Goal: Task Accomplishment & Management: Complete application form

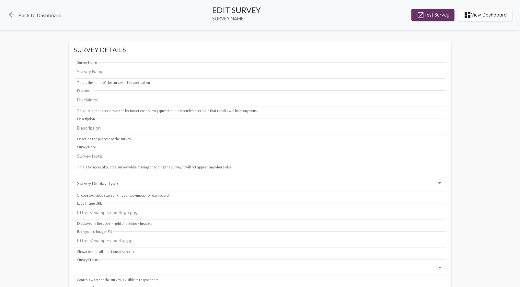
type input "Bridge House/MIST"
type input "We value your privacy, your identity will remain anonymous."
type input "starting survey for Meridian"
type input "#c12f5c"
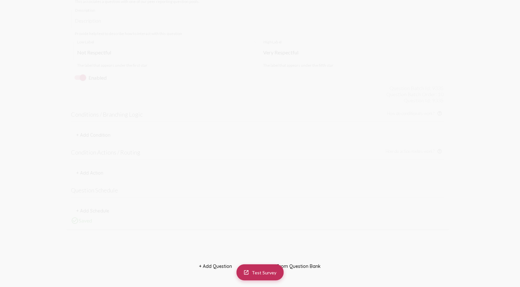
scroll to position [3962, 0]
click at [206, 201] on div "Not Respectful Low Label" at bounding box center [164, 194] width 175 height 20
click at [211, 163] on input "Description" at bounding box center [257, 165] width 365 height 6
click at [176, 137] on div "Staff Core Type" at bounding box center [257, 130] width 365 height 20
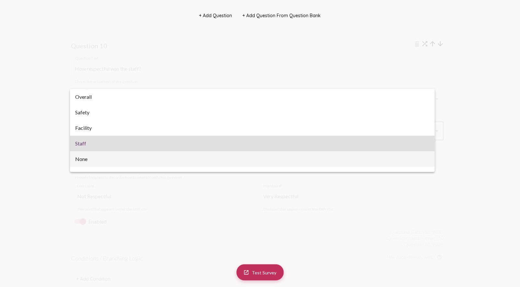
scroll to position [10, 0]
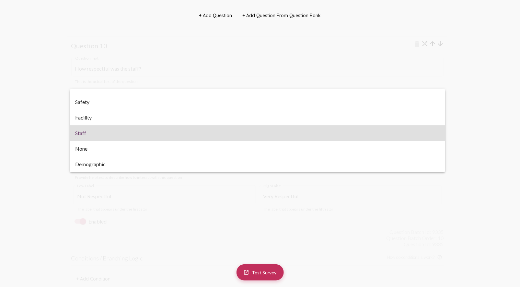
drag, startPoint x: 469, startPoint y: 92, endPoint x: 434, endPoint y: 51, distance: 54.0
click at [469, 90] on div at bounding box center [260, 143] width 520 height 287
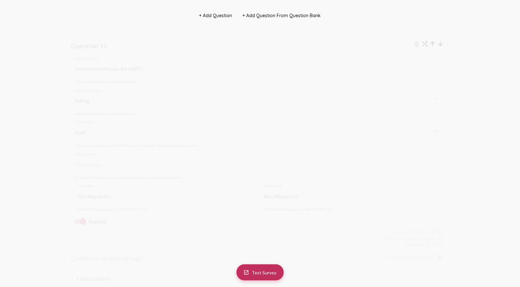
click at [433, 42] on mat-icon "arrow_upward" at bounding box center [433, 44] width 8 height 8
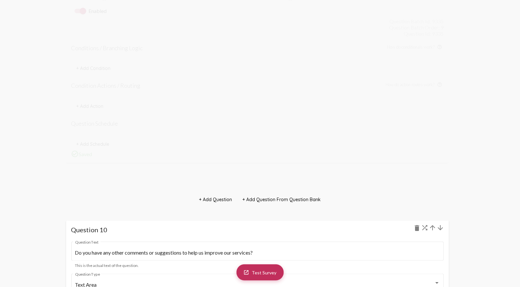
scroll to position [3603, 0]
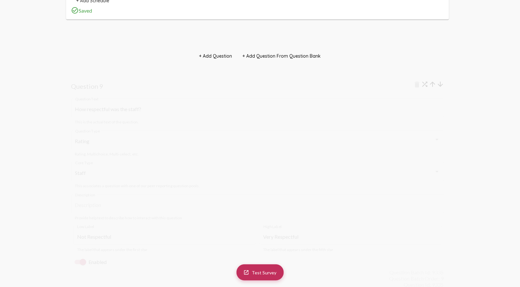
click at [434, 83] on mat-icon "arrow_upward" at bounding box center [433, 84] width 8 height 8
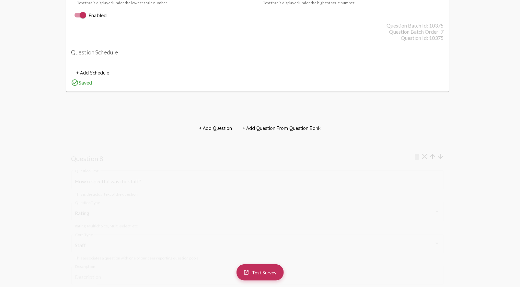
click at [433, 155] on mat-icon "arrow_upward" at bounding box center [433, 157] width 8 height 8
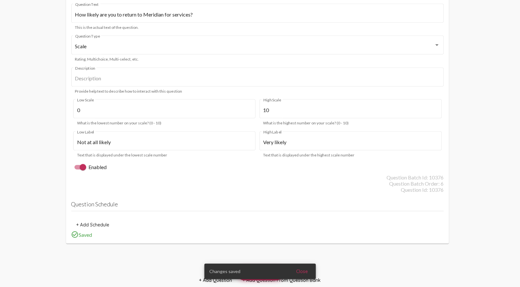
scroll to position [2630, 0]
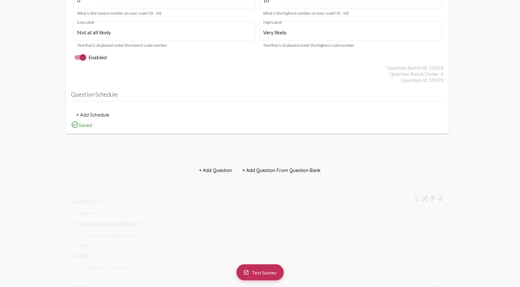
click at [434, 198] on mat-icon "arrow_upward" at bounding box center [433, 199] width 8 height 8
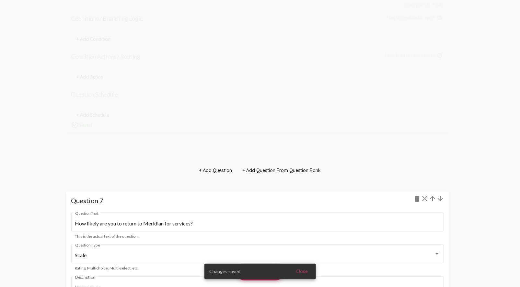
scroll to position [2592, 0]
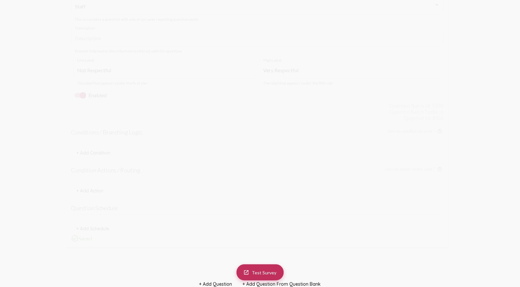
click at [456, 138] on div "shuffle arrow_upward arrow_downward Question 6 delete How respectful was the st…" at bounding box center [260, 84] width 408 height 368
click at [139, 84] on input "How respectful was the staff?" at bounding box center [257, 87] width 365 height 6
click at [105, 117] on div "Rating" at bounding box center [254, 118] width 359 height 6
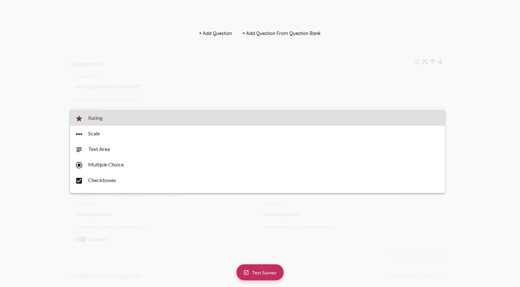
click at [108, 116] on span "star Rating" at bounding box center [257, 118] width 365 height 16
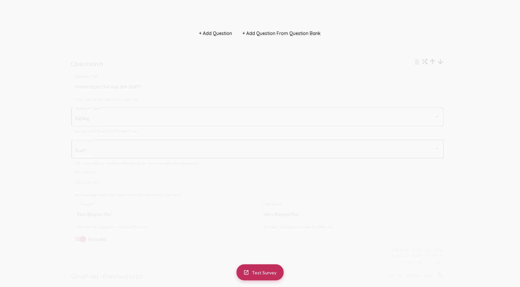
click at [113, 149] on div "Staff" at bounding box center [254, 151] width 359 height 6
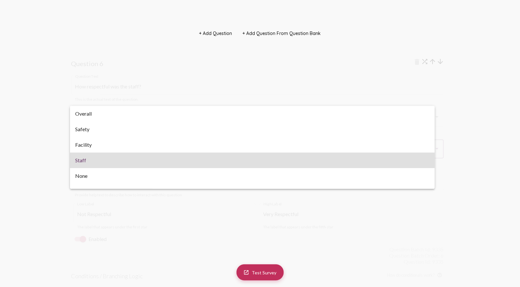
scroll to position [10, 0]
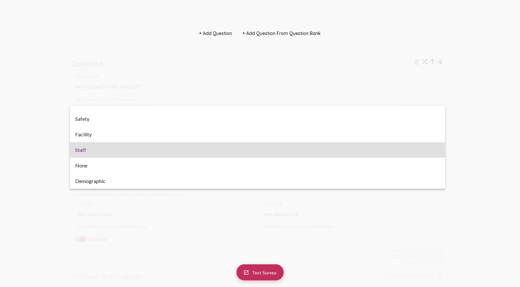
click at [113, 149] on span "Staff" at bounding box center [257, 150] width 365 height 16
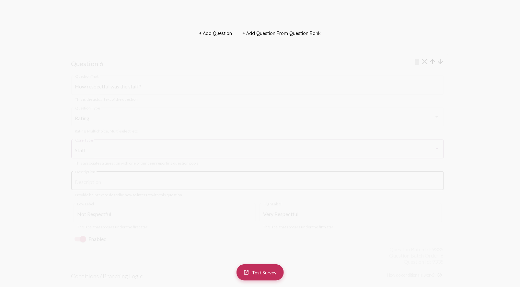
click at [117, 185] on div "Description" at bounding box center [257, 180] width 365 height 20
click at [292, 176] on div "Question Batch Id: 9335" at bounding box center [257, 177] width 373 height 6
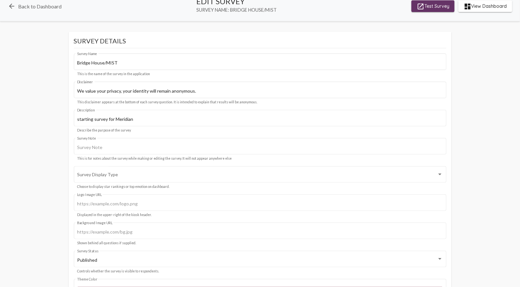
scroll to position [0, 0]
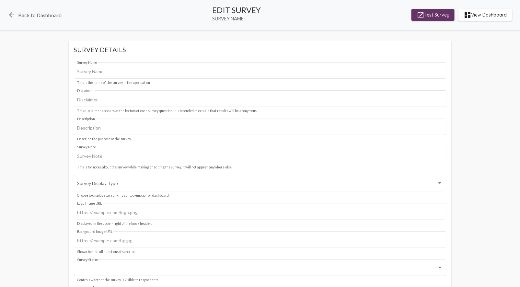
type input "Bridge House/MIST"
type input "We value your privacy, your identity will remain anonymous."
type input "starting survey for Meridian"
click at [435, 15] on span "launch Test Survey" at bounding box center [433, 15] width 33 height 12
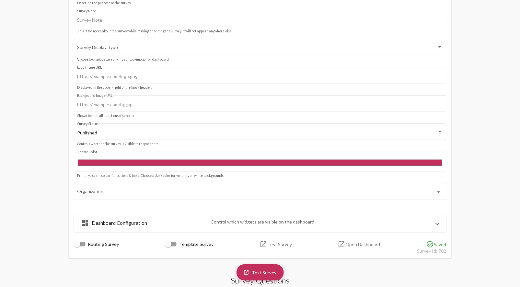
scroll to position [180, 0]
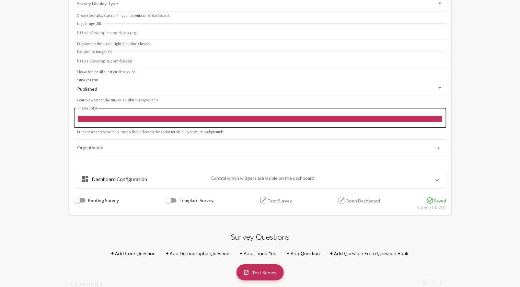
click at [113, 117] on input "#c12f5c" at bounding box center [260, 119] width 366 height 9
click at [141, 117] on input "#c12f5c" at bounding box center [260, 119] width 366 height 9
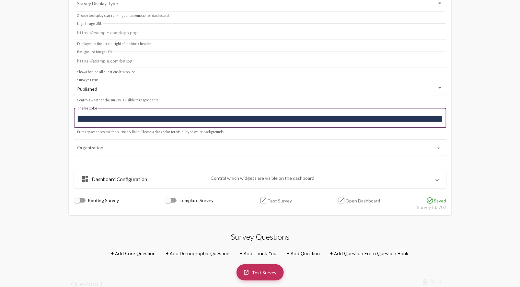
type input "#243555"
click at [198, 113] on div "#243555 Theme Color" at bounding box center [260, 117] width 366 height 21
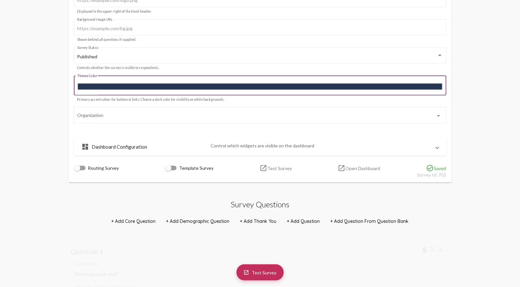
scroll to position [216, 0]
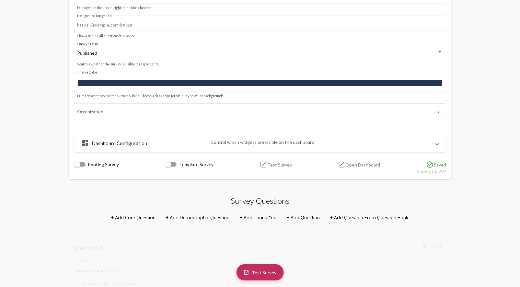
click at [271, 143] on mat-panel-description "Control which widgets are visible on the dashboard" at bounding box center [321, 143] width 220 height 8
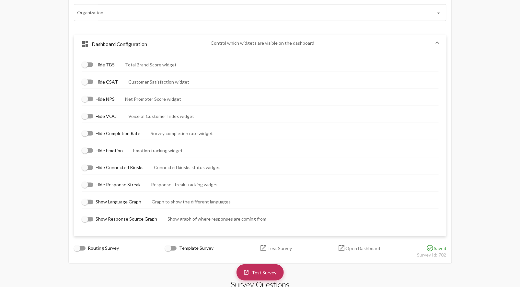
scroll to position [324, 0]
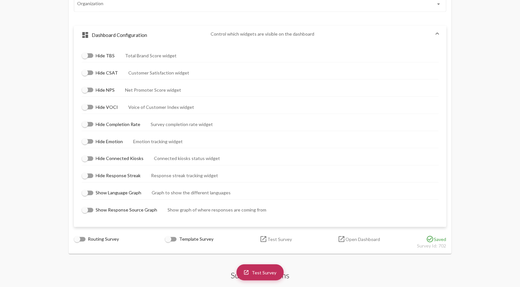
click at [280, 38] on mat-panel-description "Control which widgets are visible on the dashboard" at bounding box center [321, 35] width 220 height 8
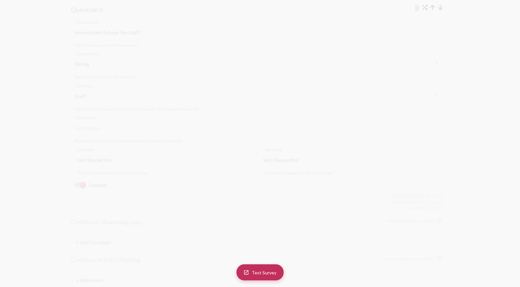
scroll to position [2485, 0]
click at [283, 158] on div at bounding box center [312, 158] width 258 height 5
click at [259, 175] on div "Not Respectful Low Label The label that appears under the first star Very Respe…" at bounding box center [257, 179] width 373 height 32
click at [419, 136] on div "Description" at bounding box center [257, 143] width 365 height 20
click at [401, 127] on mat-form-field "Staff Core Type This associates a question with one of our peer reporting quest…" at bounding box center [257, 115] width 373 height 29
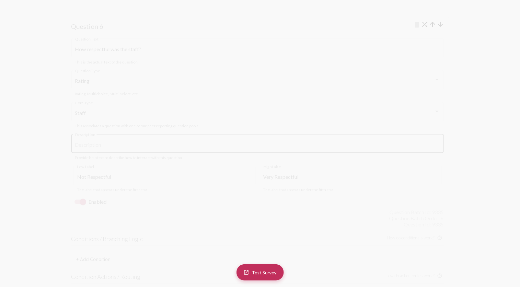
drag, startPoint x: 207, startPoint y: 133, endPoint x: 140, endPoint y: 141, distance: 67.5
click at [207, 135] on div "Description" at bounding box center [257, 143] width 365 height 20
click at [122, 96] on mat-hint "This is the actual text of the question." at bounding box center [107, 98] width 64 height 5
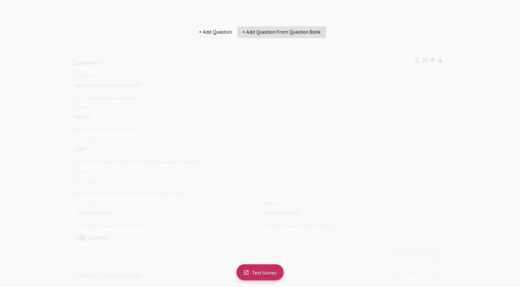
click at [287, 35] on button "+ Add Question From Question Bank" at bounding box center [282, 32] width 89 height 12
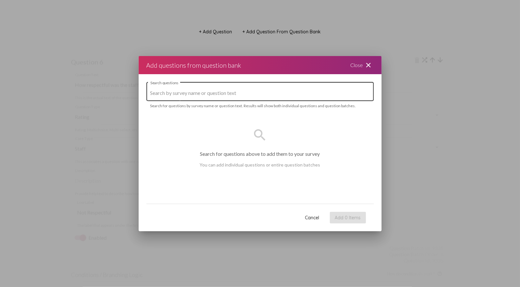
click at [242, 97] on div "Search questions" at bounding box center [260, 91] width 220 height 20
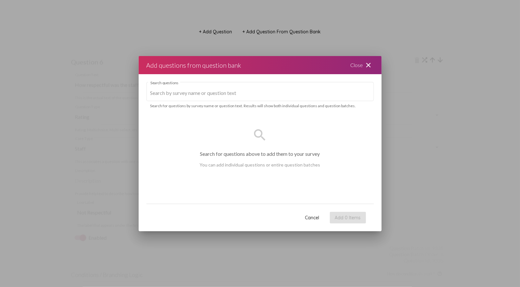
click at [364, 65] on div "Close close" at bounding box center [362, 65] width 39 height 18
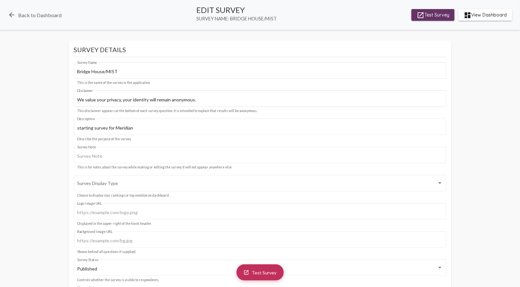
scroll to position [2449, 0]
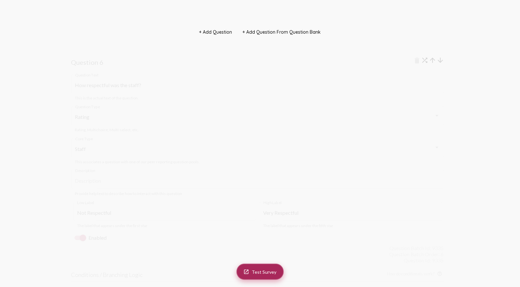
click at [269, 272] on span "Test Survey" at bounding box center [264, 272] width 25 height 6
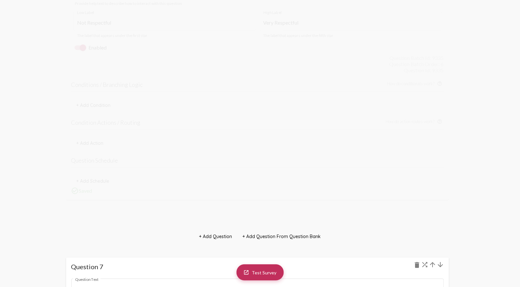
scroll to position [2557, 0]
drag, startPoint x: 82, startPoint y: 129, endPoint x: 110, endPoint y: 112, distance: 32.6
click at [110, 112] on div "Not Respectful Low Label" at bounding box center [164, 103] width 175 height 20
click at [83, 131] on div at bounding box center [83, 130] width 6 height 6
click at [78, 132] on input "Enabled" at bounding box center [77, 132] width 0 height 0
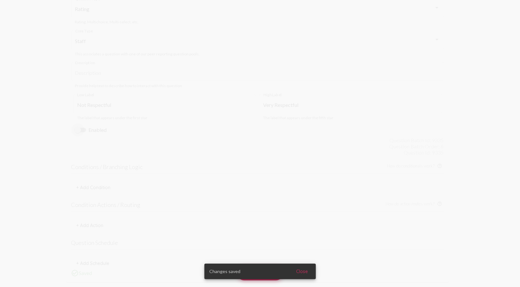
click at [80, 127] on div at bounding box center [78, 130] width 6 height 6
click at [78, 132] on input "Enabled" at bounding box center [77, 132] width 0 height 0
checkbox input "true"
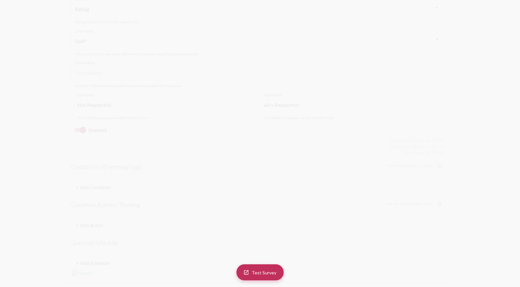
drag, startPoint x: 76, startPoint y: 118, endPoint x: 139, endPoint y: 135, distance: 65.3
click at [140, 134] on mat-card "Question 6 delete How respectful was the staff? Question Text This is the actua…" at bounding box center [257, 113] width 383 height 337
click at [77, 117] on mat-hint "The label that appears under the first star" at bounding box center [112, 118] width 70 height 5
drag, startPoint x: 72, startPoint y: 117, endPoint x: 146, endPoint y: 121, distance: 74.0
click at [146, 121] on div "Not Respectful Low Label The label that appears under the first star Very Respe…" at bounding box center [257, 107] width 373 height 32
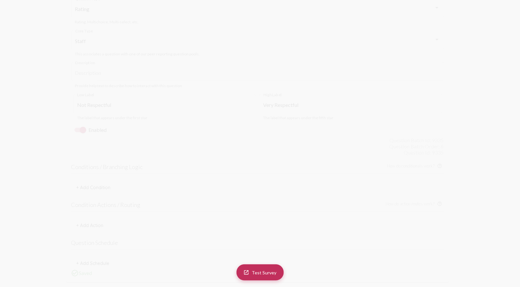
click at [148, 121] on div "Not Respectful Low Label The label that appears under the first star Very Respe…" at bounding box center [257, 107] width 373 height 32
drag, startPoint x: 150, startPoint y: 120, endPoint x: 162, endPoint y: 118, distance: 11.9
click at [162, 118] on mat-form-field "Not Respectful Low Label The label that appears under the first star" at bounding box center [164, 107] width 183 height 29
click at [99, 135] on div "Enabled" at bounding box center [257, 130] width 373 height 14
drag, startPoint x: 127, startPoint y: 129, endPoint x: 60, endPoint y: 137, distance: 67.2
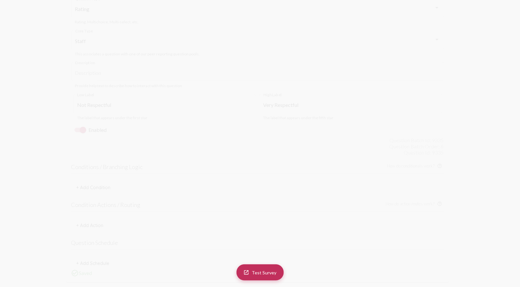
click at [60, 136] on div "shuffle arrow_upward arrow_downward Question 6 delete How respectful was the st…" at bounding box center [260, 119] width 408 height 368
click at [81, 114] on div at bounding box center [81, 112] width 12 height 5
click at [78, 115] on input "Enabled" at bounding box center [77, 115] width 0 height 0
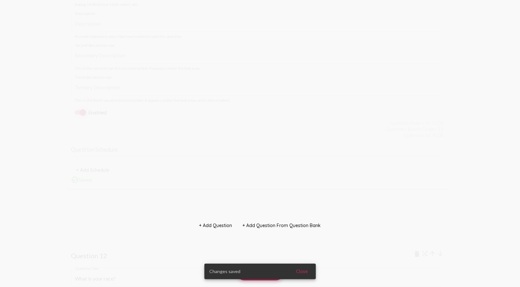
click at [82, 112] on div at bounding box center [83, 112] width 6 height 6
click at [78, 115] on input "Enabled" at bounding box center [77, 115] width 0 height 0
checkbox input "false"
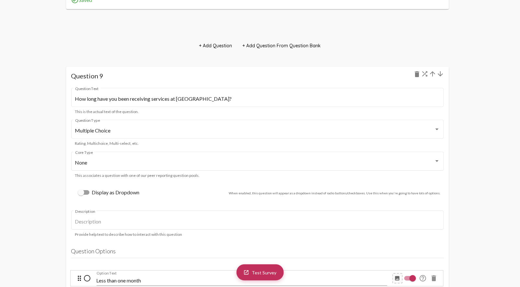
scroll to position [3458, 0]
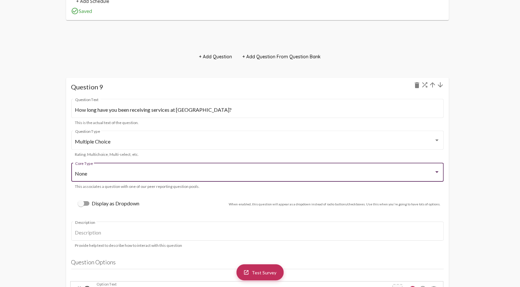
click at [134, 172] on div "None" at bounding box center [254, 174] width 359 height 6
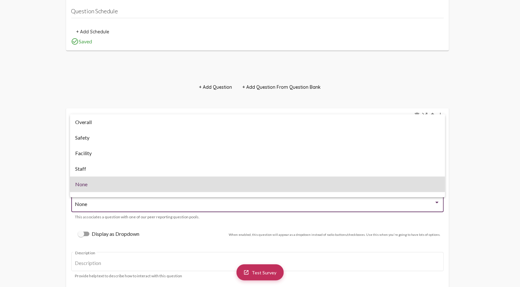
scroll to position [3422, 0]
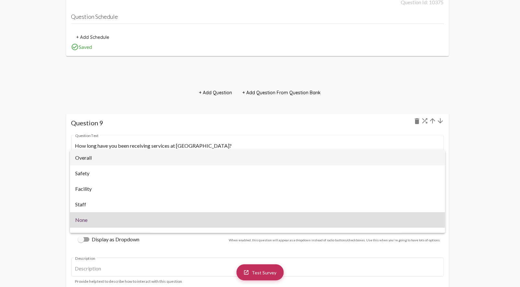
click at [111, 159] on span "Overall" at bounding box center [257, 158] width 365 height 16
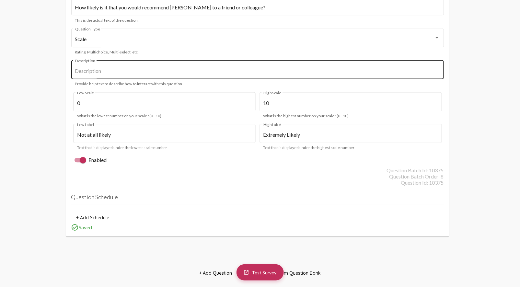
scroll to position [3170, 0]
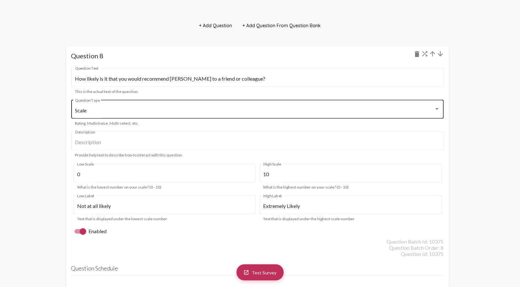
click at [121, 102] on div "Scale Question Type" at bounding box center [257, 109] width 365 height 20
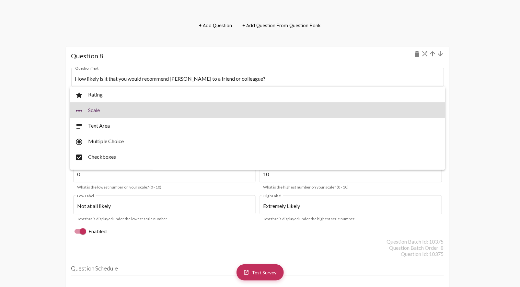
click at [493, 122] on div at bounding box center [260, 143] width 520 height 287
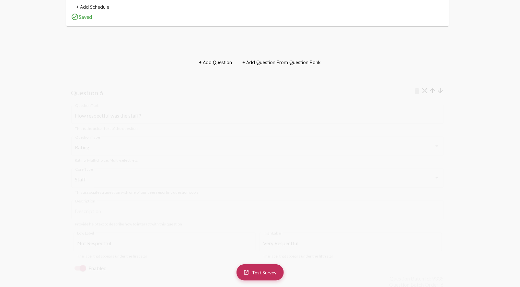
scroll to position [2413, 0]
